Goal: Check status: Check status

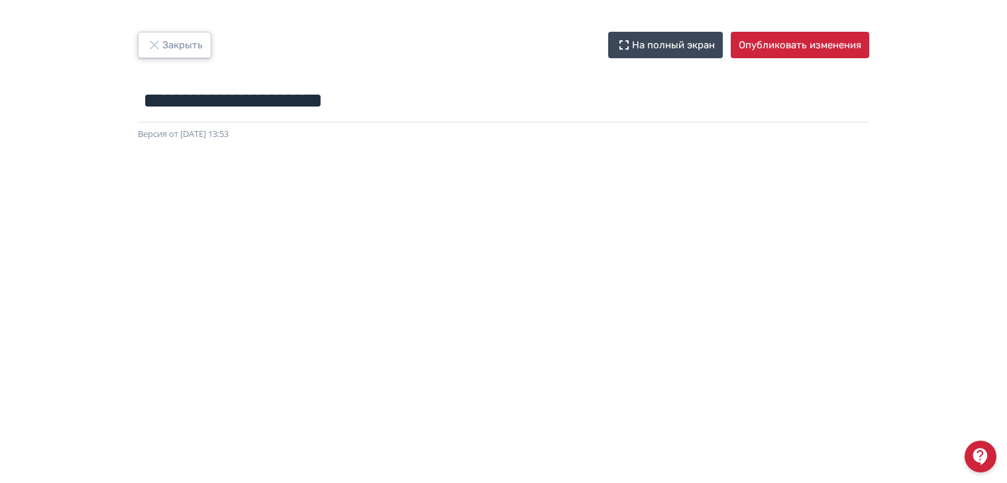
click at [181, 44] on button "Закрыть" at bounding box center [175, 45] width 74 height 26
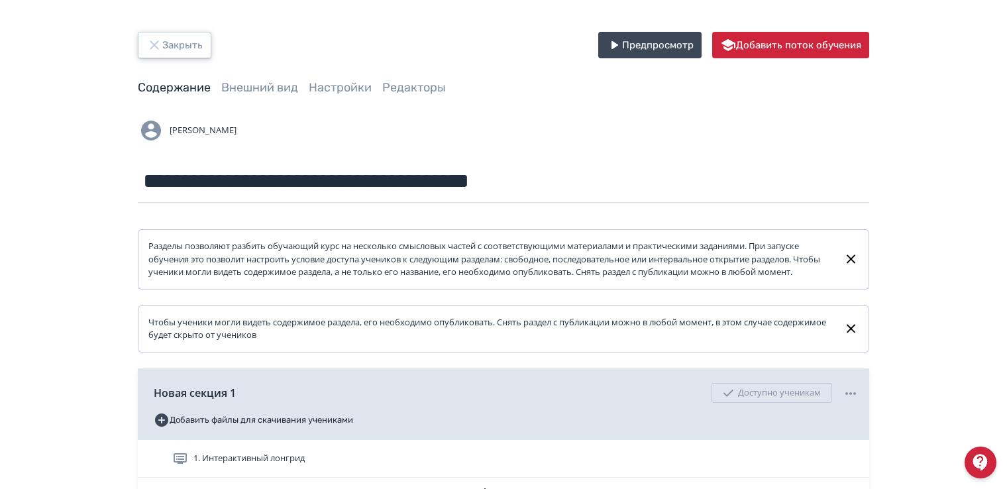
click at [172, 48] on button "Закрыть" at bounding box center [175, 45] width 74 height 26
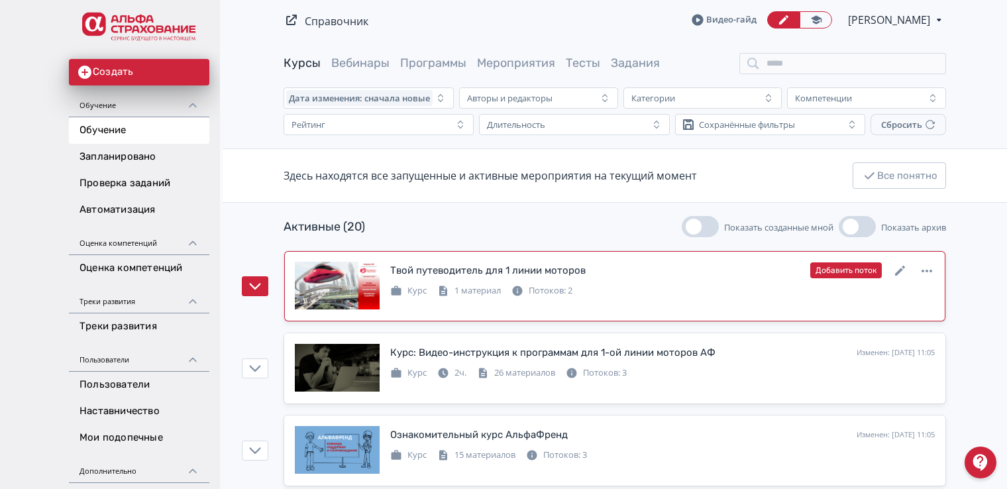
click at [538, 289] on div "Потоков: 2" at bounding box center [541, 290] width 61 height 13
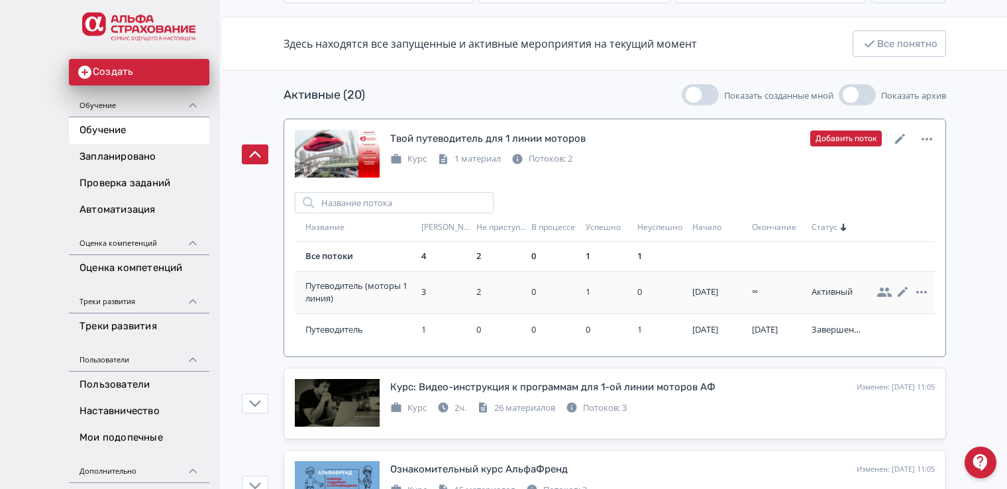
scroll to position [132, 0]
click at [364, 283] on span "Путеводитель (моторы 1 линия)" at bounding box center [360, 292] width 111 height 26
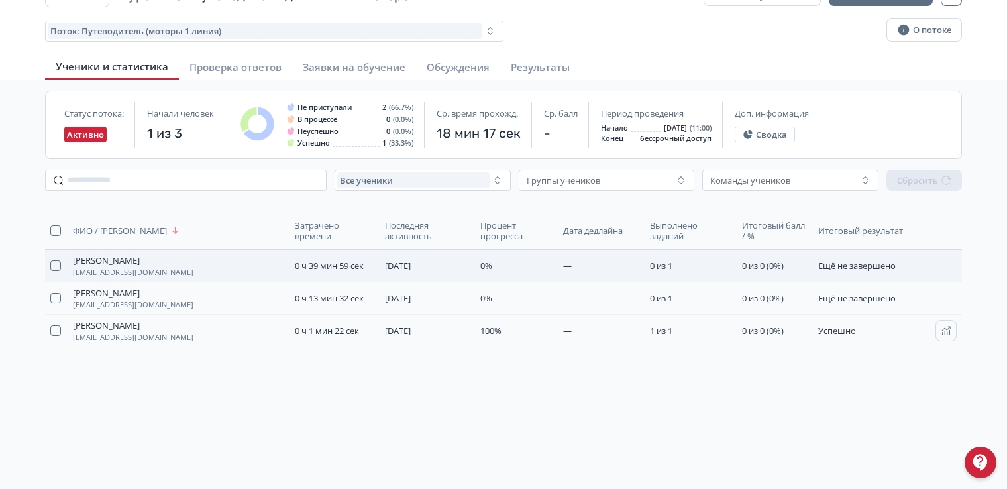
scroll to position [66, 0]
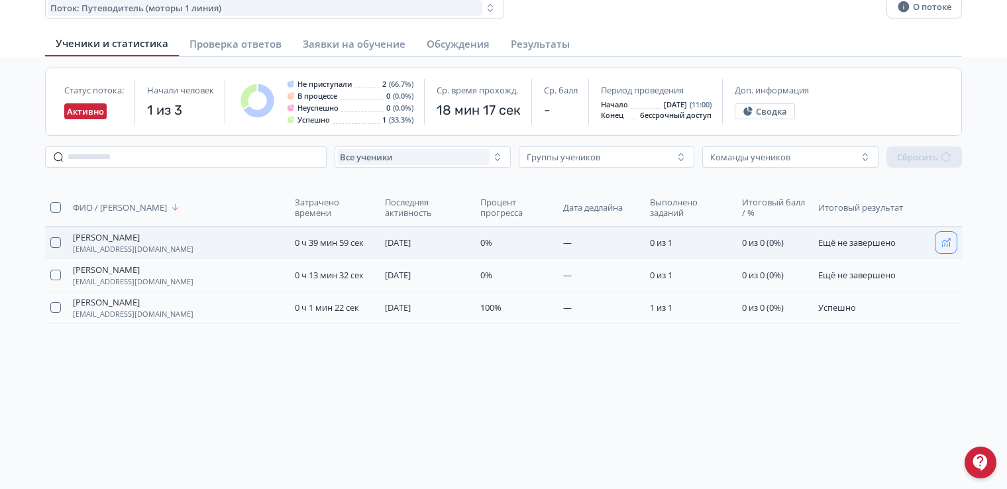
click at [938, 240] on button "button" at bounding box center [945, 242] width 21 height 21
